Goal: Task Accomplishment & Management: Manage account settings

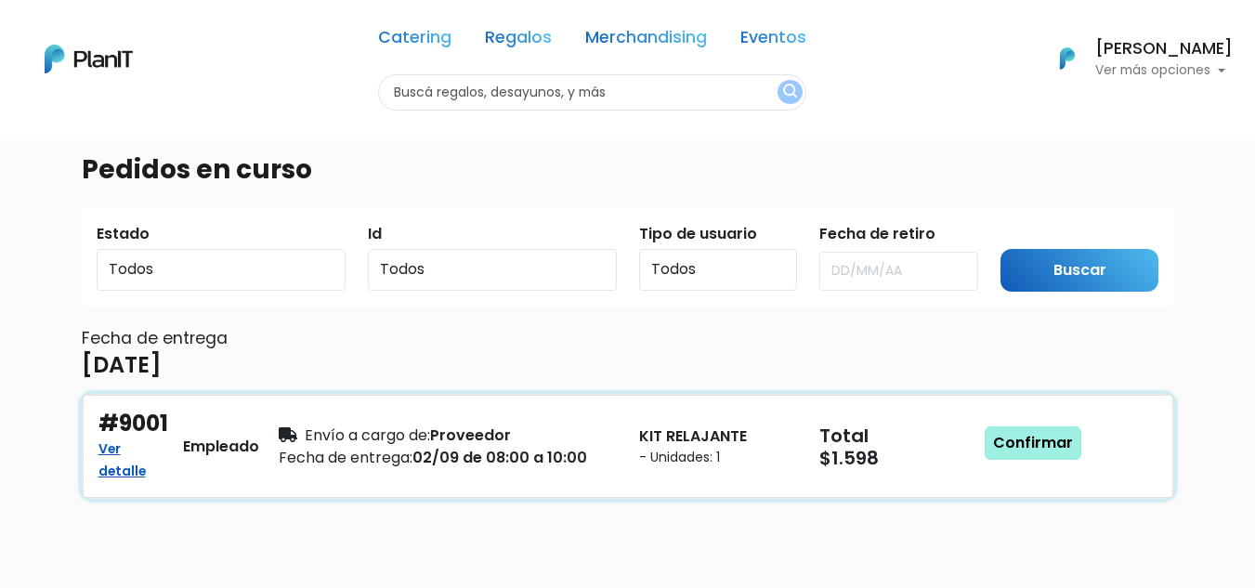
click at [1028, 426] on link "Confirmar" at bounding box center [1033, 442] width 97 height 33
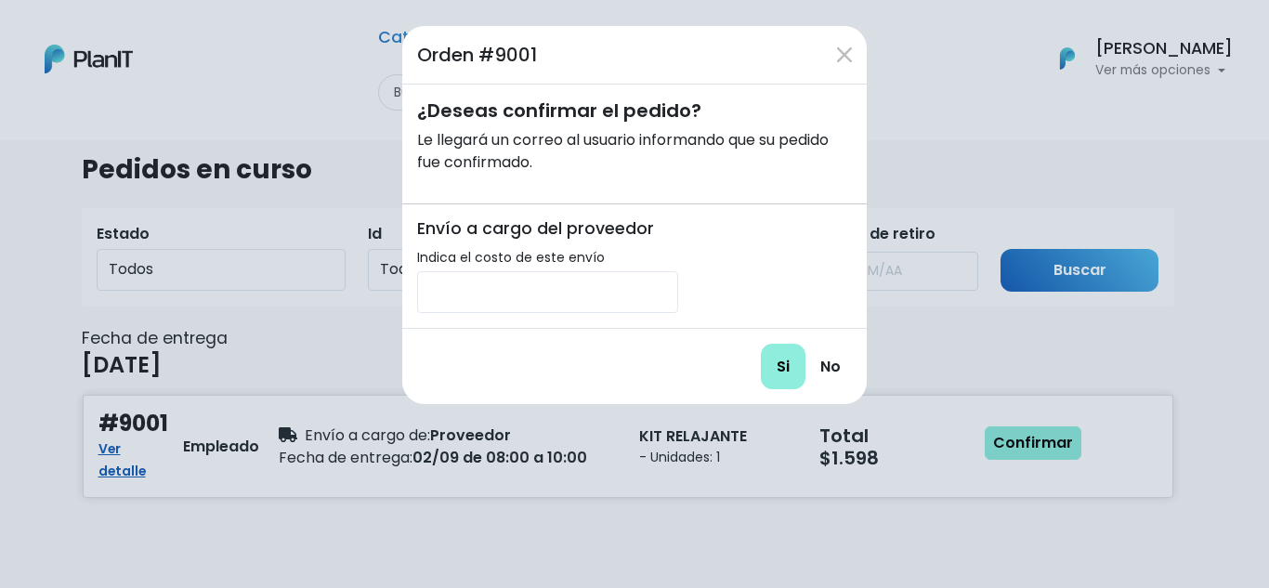
drag, startPoint x: 583, startPoint y: 263, endPoint x: 583, endPoint y: 275, distance: 12.1
click at [583, 270] on div "Envío a cargo del proveedor Indica el costo de este envío" at bounding box center [547, 266] width 261 height 94
click at [584, 294] on input "number" at bounding box center [547, 292] width 261 height 42
type input "200"
click at [787, 366] on input "Si" at bounding box center [783, 367] width 45 height 46
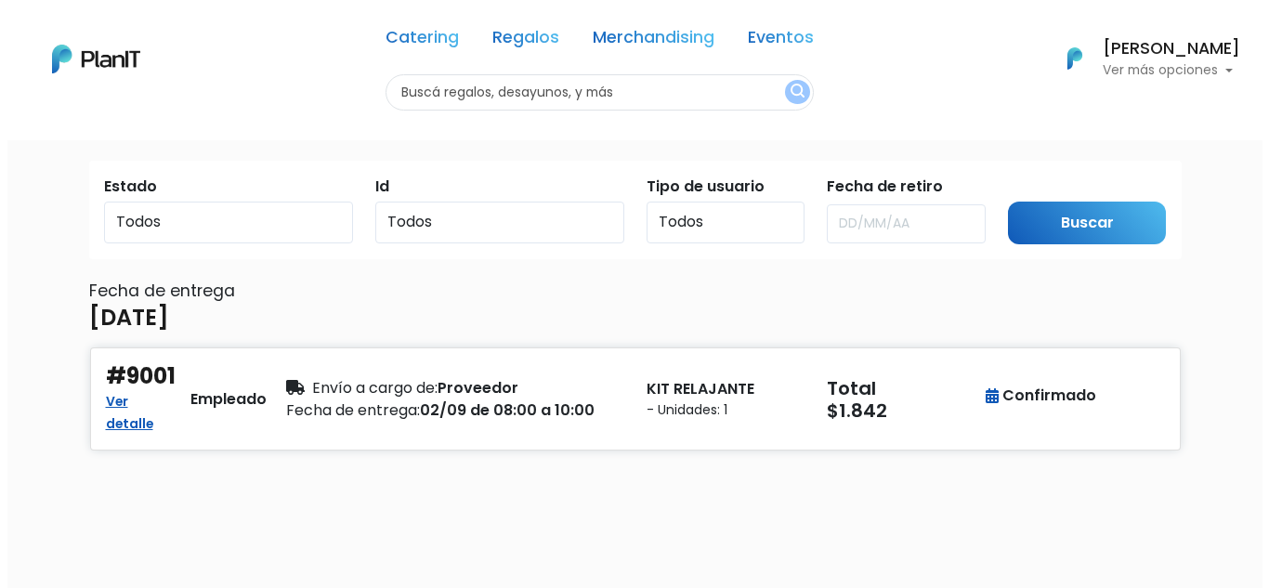
scroll to position [93, 0]
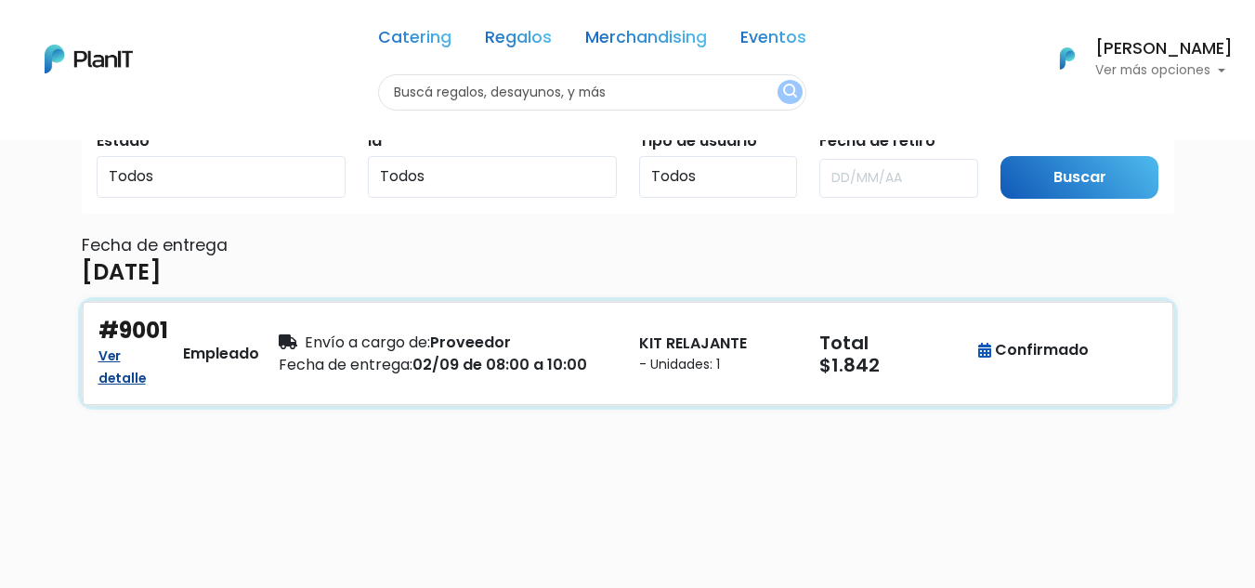
click at [131, 358] on link "Ver detalle" at bounding box center [121, 365] width 47 height 45
click at [549, 359] on div "Fecha de entrega: 02/09 de 08:00 a 10:00" at bounding box center [448, 365] width 338 height 22
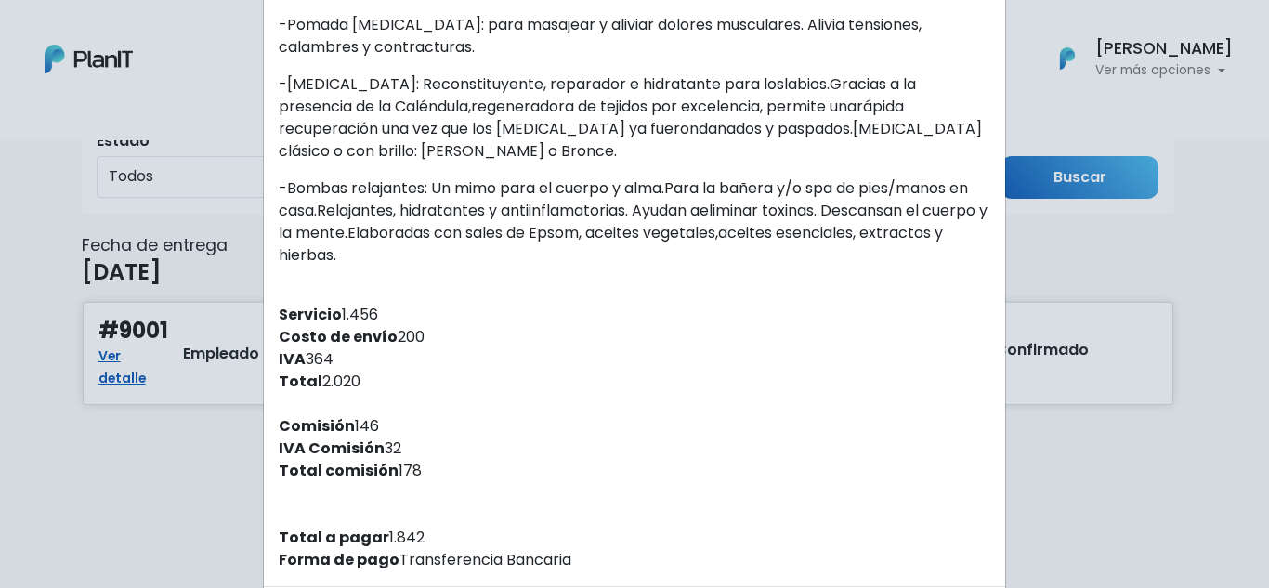
scroll to position [1013, 0]
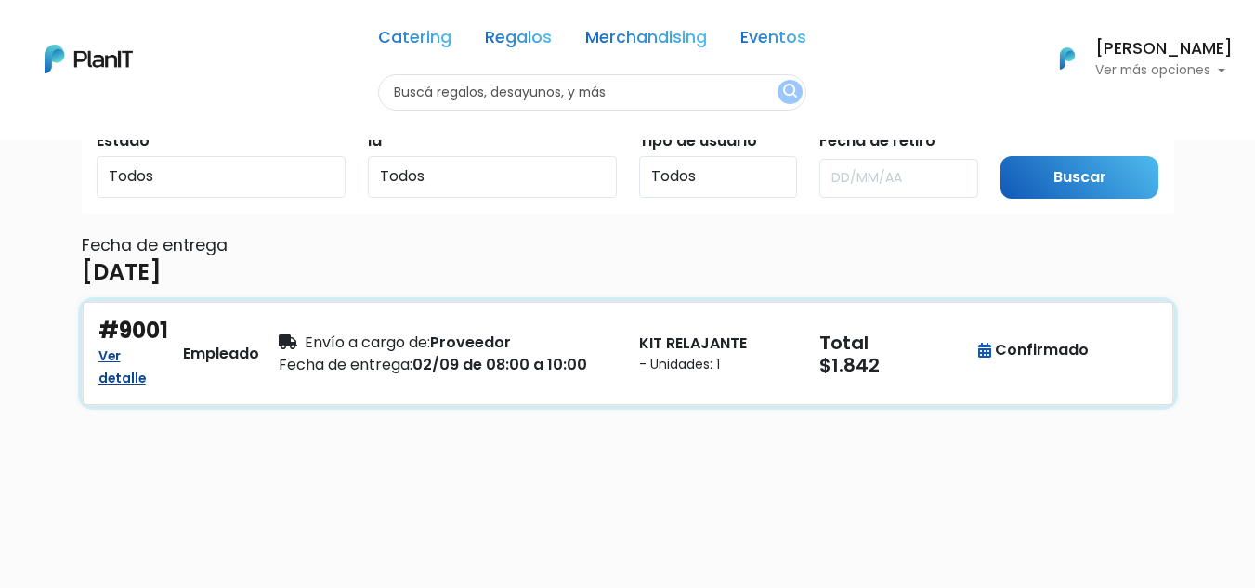
click at [139, 359] on link "Ver detalle" at bounding box center [121, 365] width 47 height 45
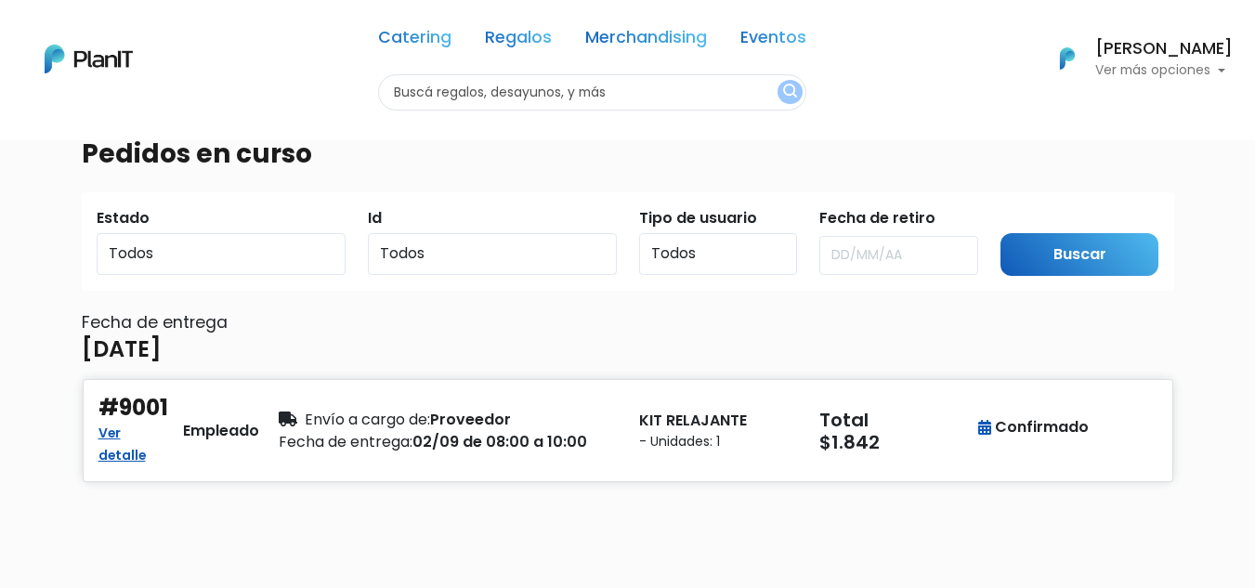
scroll to position [0, 0]
